Goal: Task Accomplishment & Management: Use online tool/utility

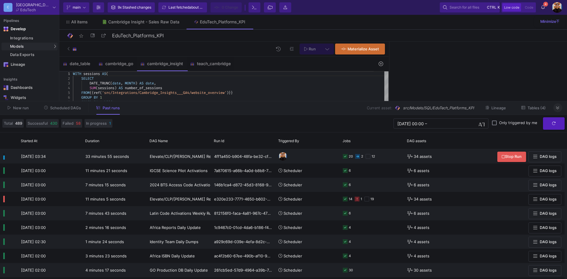
click at [557, 108] on icon at bounding box center [557, 108] width 3 height 4
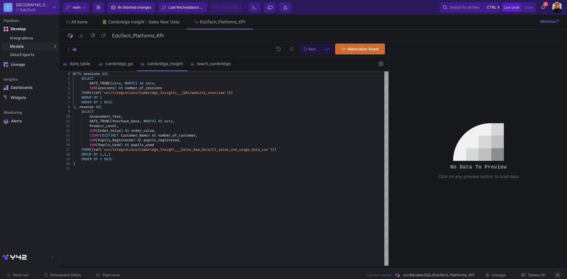
type textarea "DATE_TRUNC(Purchase_Date, MONTH) AS date, Product_Level, SUM(Order_Value) AS or…"
click at [112, 160] on span "DESC" at bounding box center [108, 159] width 8 height 5
click at [145, 174] on div "WITH sessions AS ( SELECT DATE_TRUNC ( date , MONTH ) AS date , SUM ( sessions …" at bounding box center [231, 168] width 316 height 195
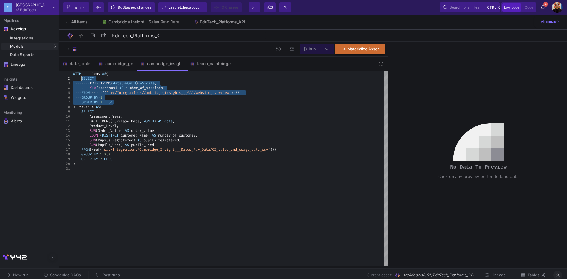
drag, startPoint x: 119, startPoint y: 101, endPoint x: 81, endPoint y: 79, distance: 44.0
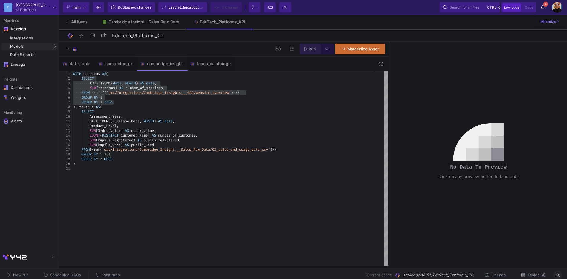
click at [307, 49] on icon at bounding box center [305, 49] width 3 height 4
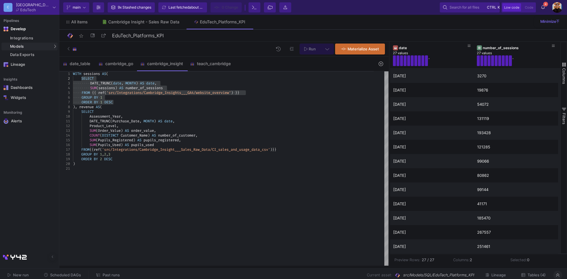
type textarea "DATE_TRUNC(Purchase_Date, MONTH) AS date, Product_Level, SUM(Order_Value) AS or…"
click at [210, 162] on div ")" at bounding box center [231, 164] width 316 height 5
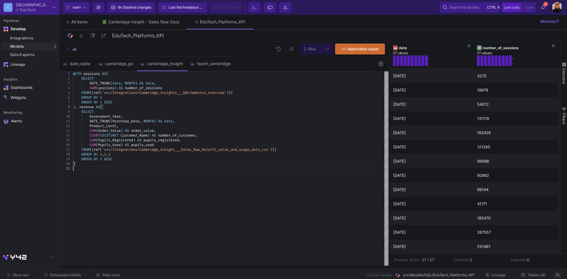
click at [91, 167] on div at bounding box center [231, 168] width 316 height 5
type textarea "DATE_TRUNC(Purchase_Date, MONTH) AS date, Product_Level, SUM(Order_Value) AS or…"
click at [94, 163] on div ")" at bounding box center [231, 164] width 316 height 5
click at [122, 62] on div "cambridge_go" at bounding box center [115, 63] width 35 height 5
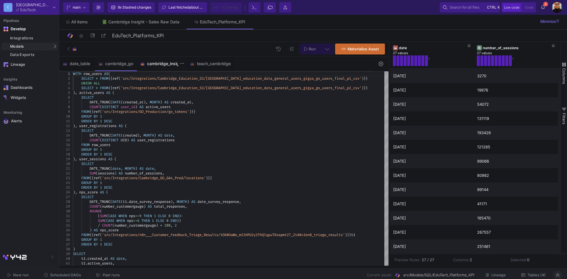
click at [157, 67] on div "cambridge_insight" at bounding box center [162, 64] width 50 height 14
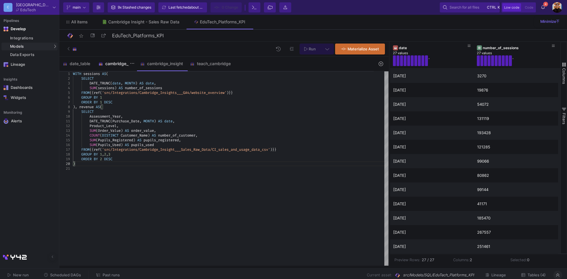
click at [113, 67] on div "cambridge_go" at bounding box center [116, 64] width 42 height 14
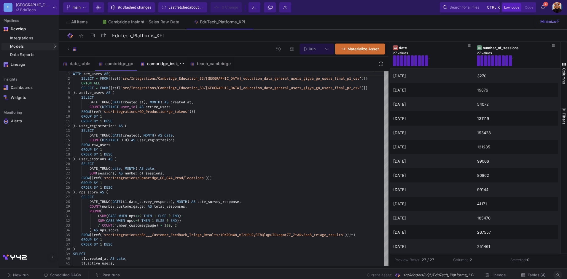
click at [164, 67] on div "cambridge_insight" at bounding box center [162, 64] width 50 height 14
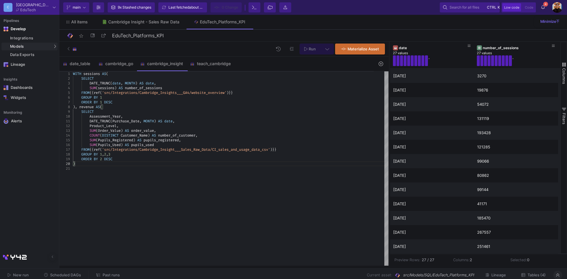
scroll to position [0, 2]
click at [90, 166] on div ")" at bounding box center [231, 164] width 316 height 5
click at [119, 68] on div "cambridge_go" at bounding box center [116, 64] width 42 height 14
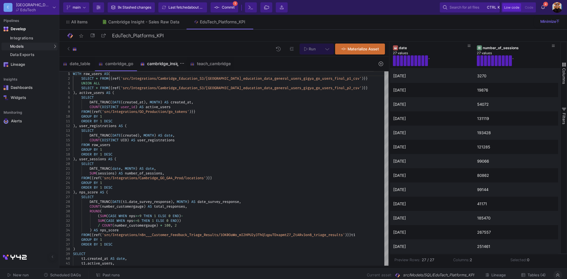
click at [157, 66] on div "cambridge_insight" at bounding box center [161, 63] width 43 height 5
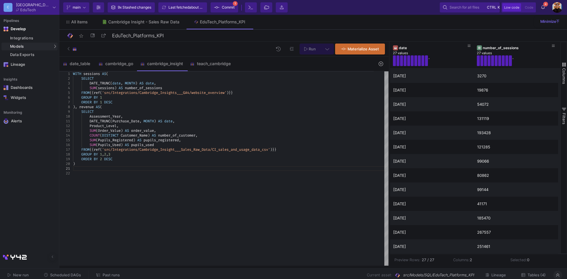
click at [88, 172] on div at bounding box center [231, 173] width 316 height 5
click at [87, 169] on div at bounding box center [231, 168] width 316 height 5
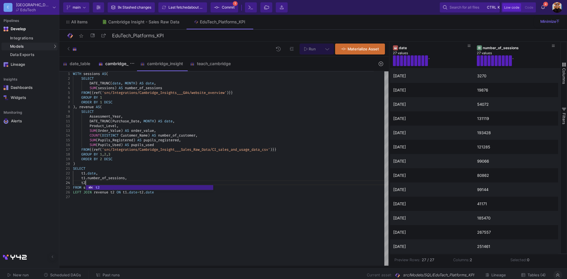
click at [115, 64] on div "cambridge_go" at bounding box center [115, 63] width 35 height 5
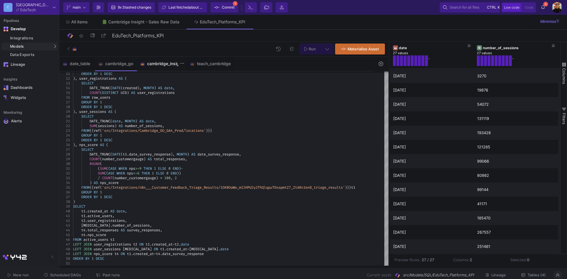
click at [159, 61] on div "cambridge_insight" at bounding box center [162, 64] width 50 height 14
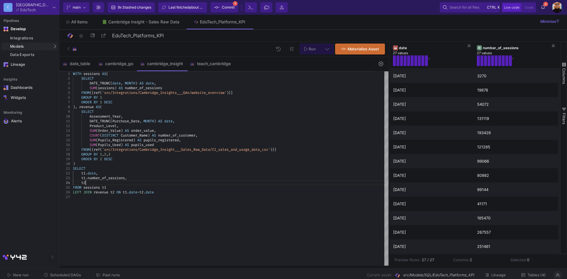
click at [92, 183] on div "t2" at bounding box center [231, 183] width 316 height 5
click at [312, 46] on button "Run" at bounding box center [310, 49] width 21 height 11
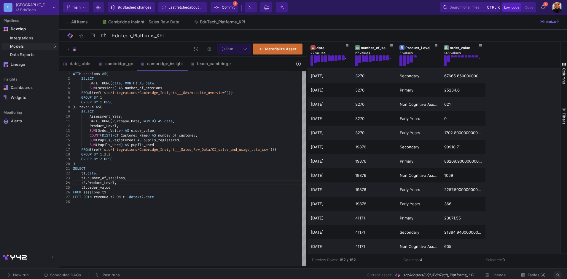
scroll to position [0, 0]
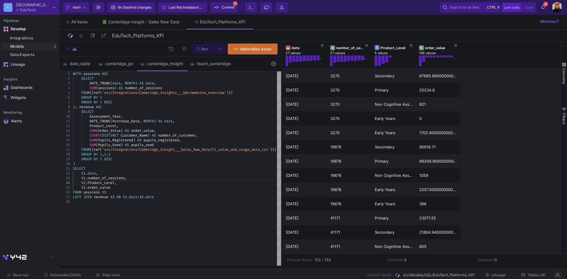
drag, startPoint x: 389, startPoint y: 140, endPoint x: 299, endPoint y: 140, distance: 90.7
click at [282, 141] on div at bounding box center [281, 154] width 1 height 224
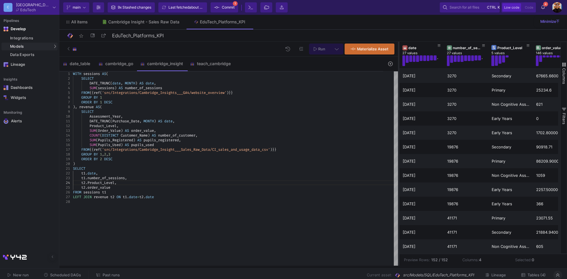
drag, startPoint x: 293, startPoint y: 117, endPoint x: 411, endPoint y: 116, distance: 118.3
click at [398, 120] on div at bounding box center [398, 154] width 1 height 224
click at [109, 181] on span "Product_Level" at bounding box center [100, 183] width 27 height 5
click at [117, 182] on span "," at bounding box center [115, 183] width 2 height 5
drag, startPoint x: 127, startPoint y: 181, endPoint x: 84, endPoint y: 179, distance: 43.1
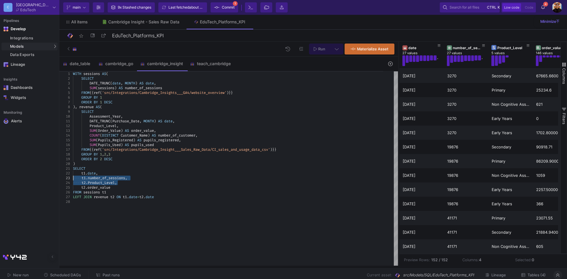
drag, startPoint x: 120, startPoint y: 182, endPoint x: 69, endPoint y: 178, distance: 50.6
click at [322, 49] on span "Run" at bounding box center [321, 49] width 7 height 4
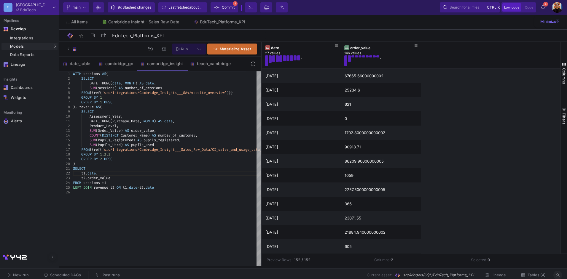
drag, startPoint x: 398, startPoint y: 109, endPoint x: 261, endPoint y: 108, distance: 137.3
click at [261, 108] on div at bounding box center [261, 154] width 1 height 224
click at [103, 173] on div "t1 . date ," at bounding box center [186, 173] width 226 height 5
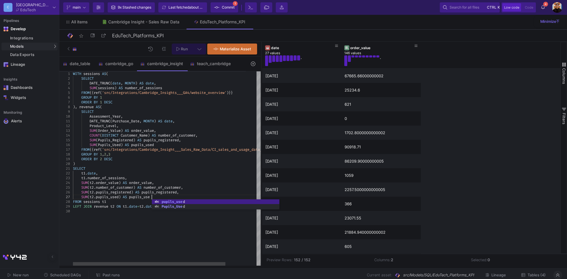
scroll to position [28, 81]
click at [121, 239] on div "WITH sessions AS ( SELECT DATE_TRUNC ( date , MONTH ) AS date , SUM ( sessions …" at bounding box center [186, 168] width 226 height 195
click at [190, 206] on div "LEFT JOIN revenue t2 ON t1 . date = t2 . date" at bounding box center [186, 206] width 226 height 5
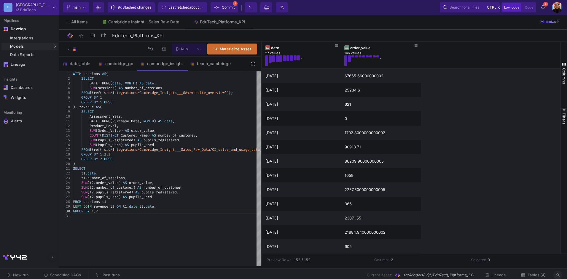
type textarea "SELECT [DOMAIN_NAME], [DOMAIN_NAME]_of_sessions, SUM(t2.order_value) AS order_v…"
click at [199, 51] on icon at bounding box center [200, 49] width 4 height 4
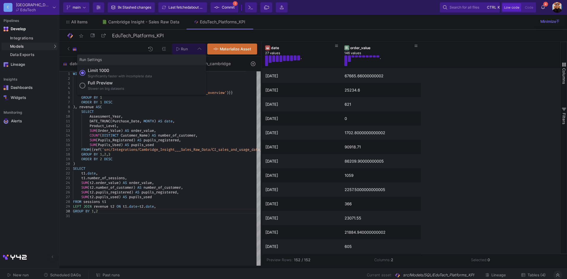
click at [95, 90] on div "Slower on big datasets" at bounding box center [106, 88] width 36 height 5
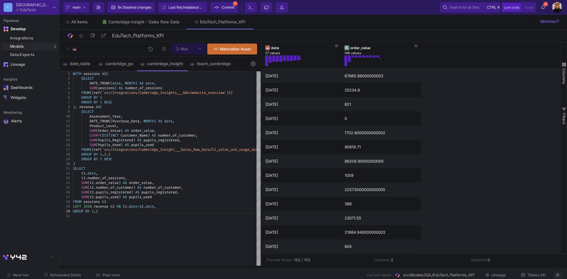
click at [85, 89] on input "Full preview Slower on big datasets" at bounding box center [82, 86] width 6 height 6
radio input "true"
click at [184, 49] on span "Run" at bounding box center [184, 49] width 7 height 4
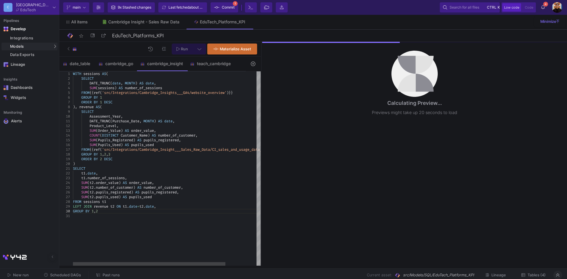
click at [108, 214] on div "GROUP BY 1 , 2" at bounding box center [186, 211] width 226 height 5
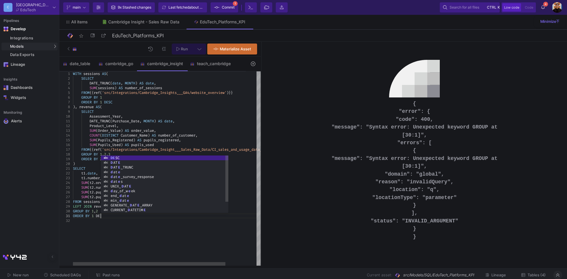
scroll to position [4, 32]
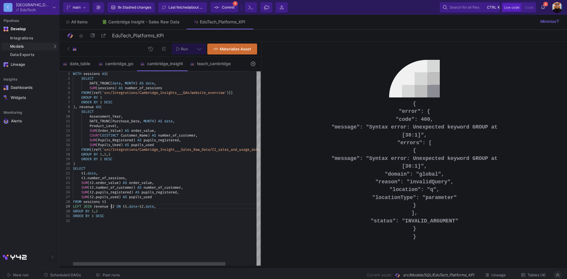
click at [112, 208] on span "t2" at bounding box center [112, 206] width 4 height 5
click at [162, 206] on div "LEFT JOIN revenue t2 ON t1 . date = t2 . date ," at bounding box center [186, 206] width 226 height 5
click at [185, 49] on span "Run" at bounding box center [184, 49] width 7 height 4
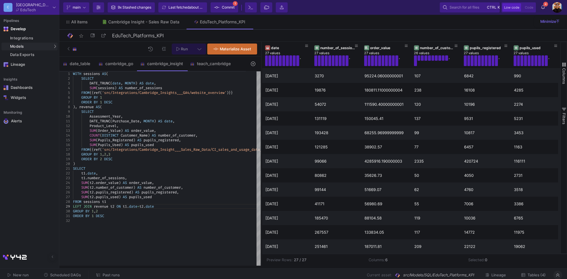
scroll to position [0, 0]
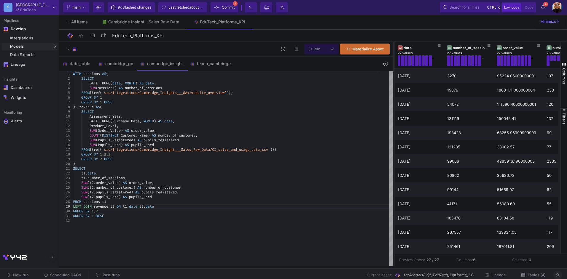
drag, startPoint x: 261, startPoint y: 114, endPoint x: 394, endPoint y: 121, distance: 132.7
click at [394, 121] on div at bounding box center [393, 154] width 1 height 224
click at [137, 161] on div "ORDER BY 2 DESC" at bounding box center [233, 159] width 320 height 5
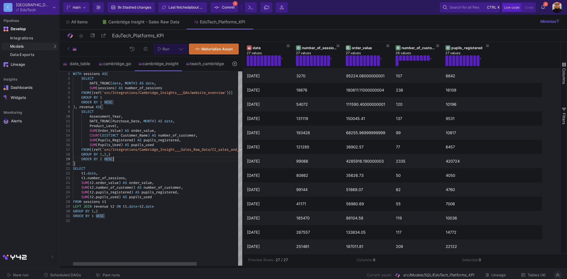
drag, startPoint x: 394, startPoint y: 118, endPoint x: 243, endPoint y: 122, distance: 151.0
click at [243, 122] on div at bounding box center [242, 154] width 1 height 224
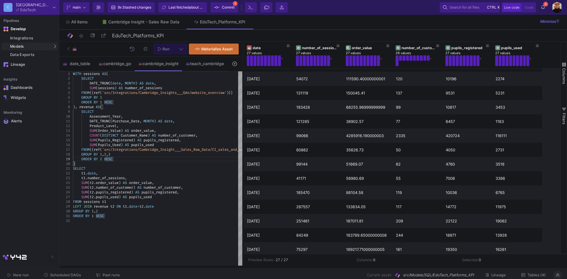
scroll to position [0, 0]
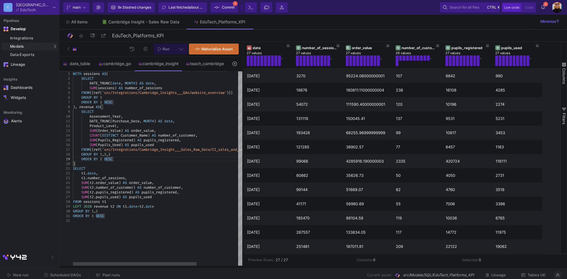
type textarea "SELECT [DOMAIN_NAME], [DOMAIN_NAME]_of_sessions, SUM(t2.order_value) AS order_v…"
click at [146, 208] on span "." at bounding box center [145, 206] width 2 height 5
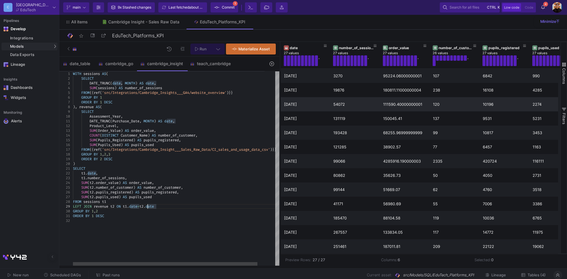
drag, startPoint x: 243, startPoint y: 99, endPoint x: 281, endPoint y: 98, distance: 38.0
click at [280, 100] on div at bounding box center [279, 154] width 1 height 224
